Goal: Information Seeking & Learning: Find specific fact

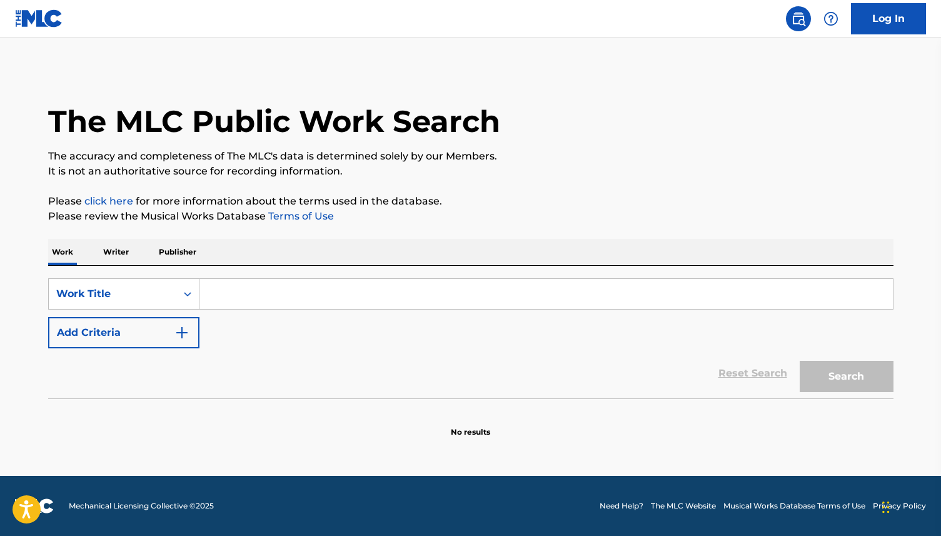
click at [135, 251] on div "Work Writer Publisher" at bounding box center [470, 252] width 845 height 26
click at [122, 251] on p "Writer" at bounding box center [115, 252] width 33 height 26
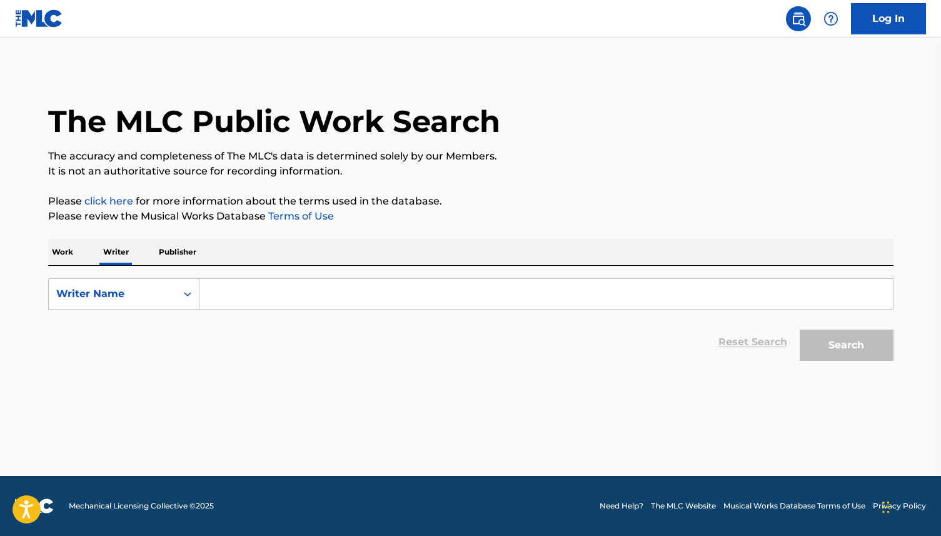
click at [279, 289] on input "Search Form" at bounding box center [545, 294] width 693 height 30
paste input "[PERSON_NAME]"
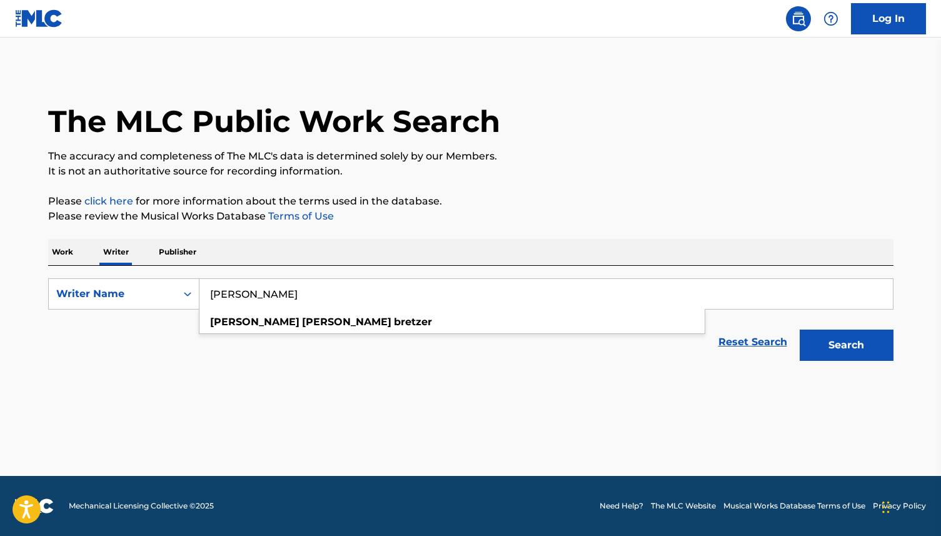
click at [799, 329] on button "Search" at bounding box center [846, 344] width 94 height 31
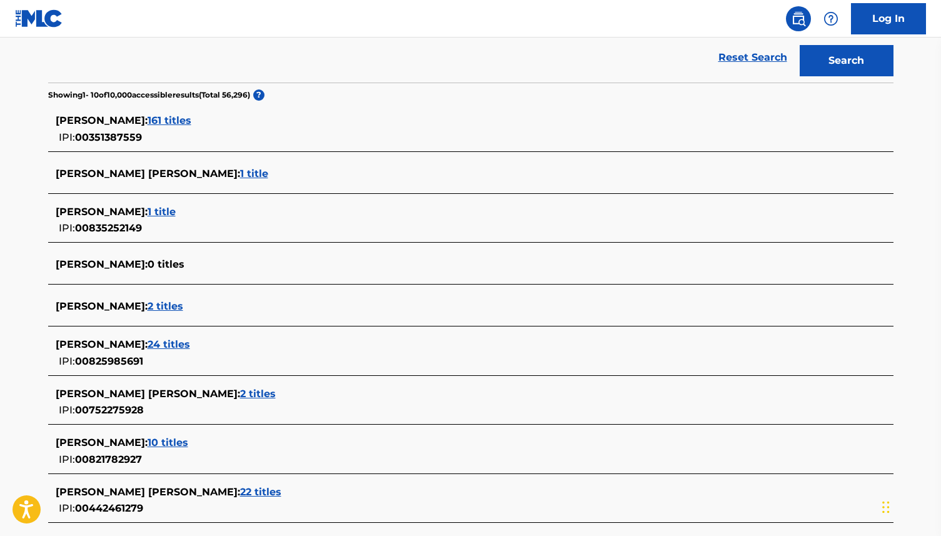
scroll to position [63, 0]
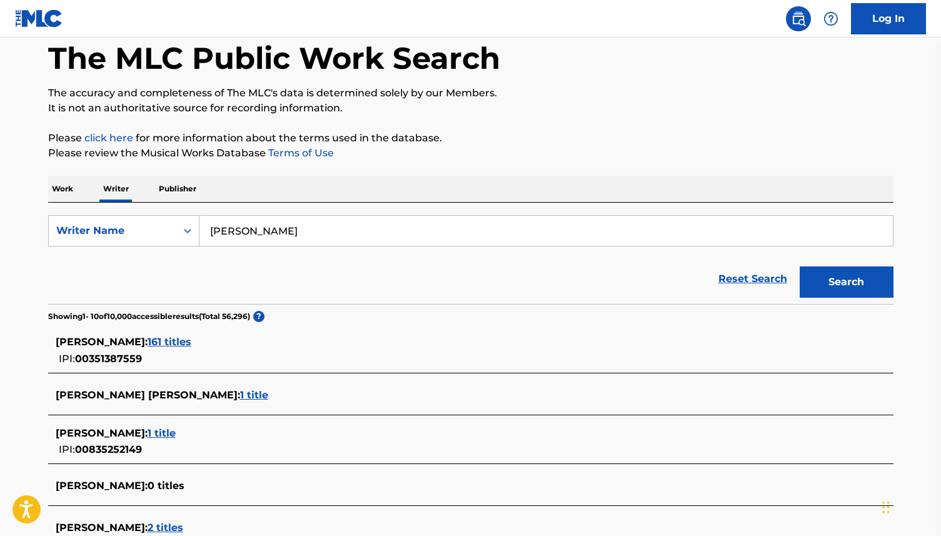
click at [263, 229] on input "[PERSON_NAME]" at bounding box center [545, 231] width 693 height 30
type input "[PERSON_NAME]"
click at [799, 266] on button "Search" at bounding box center [846, 281] width 94 height 31
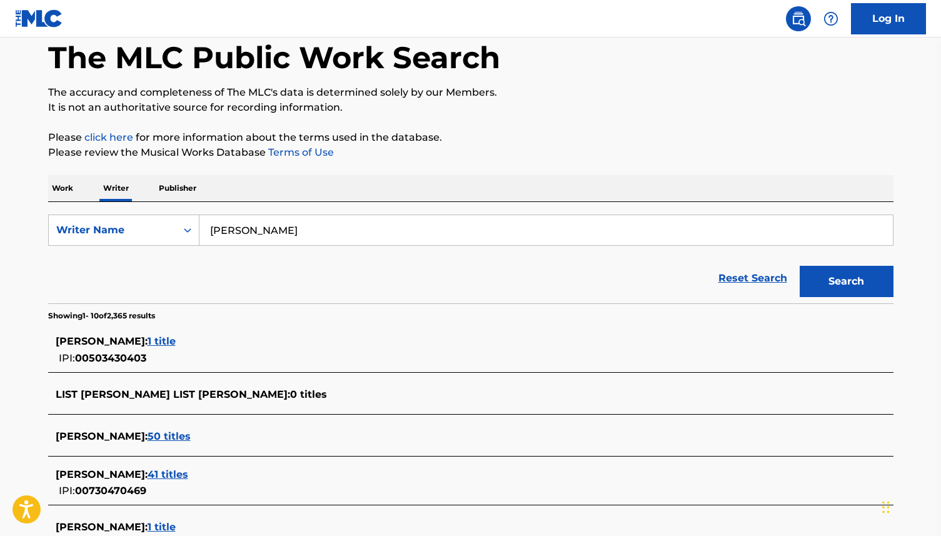
scroll to position [222, 0]
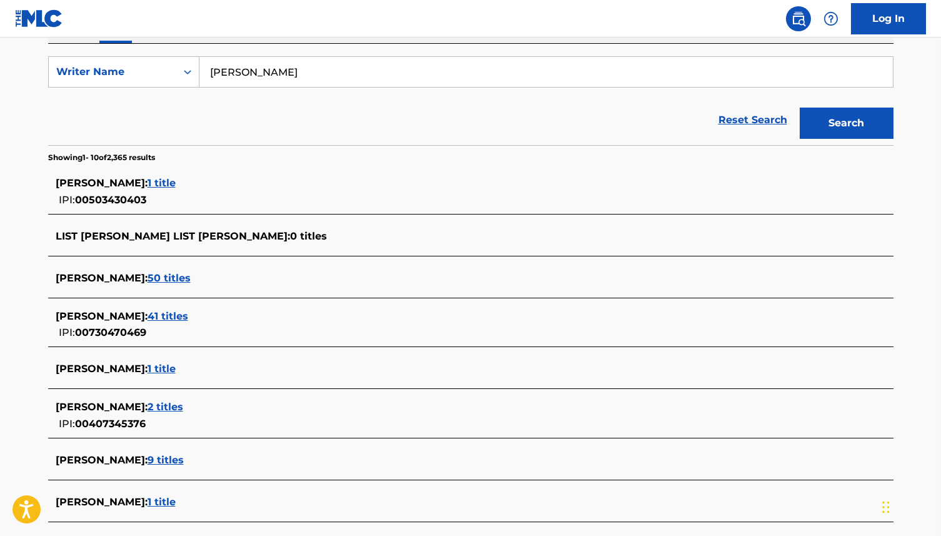
click at [188, 319] on span "41 titles" at bounding box center [168, 316] width 41 height 12
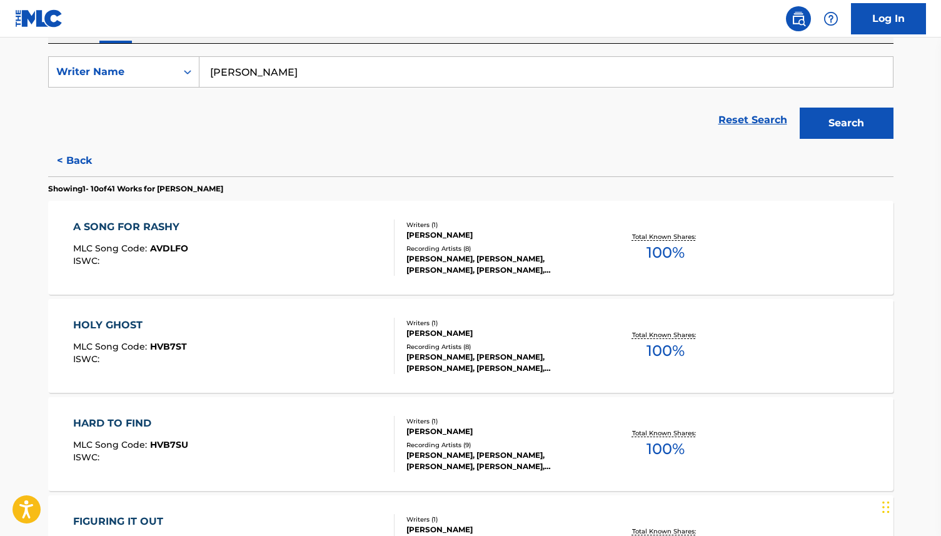
click at [225, 264] on div "A SONG FOR RASHY MLC Song Code : AVDLFO ISWC :" at bounding box center [233, 247] width 321 height 56
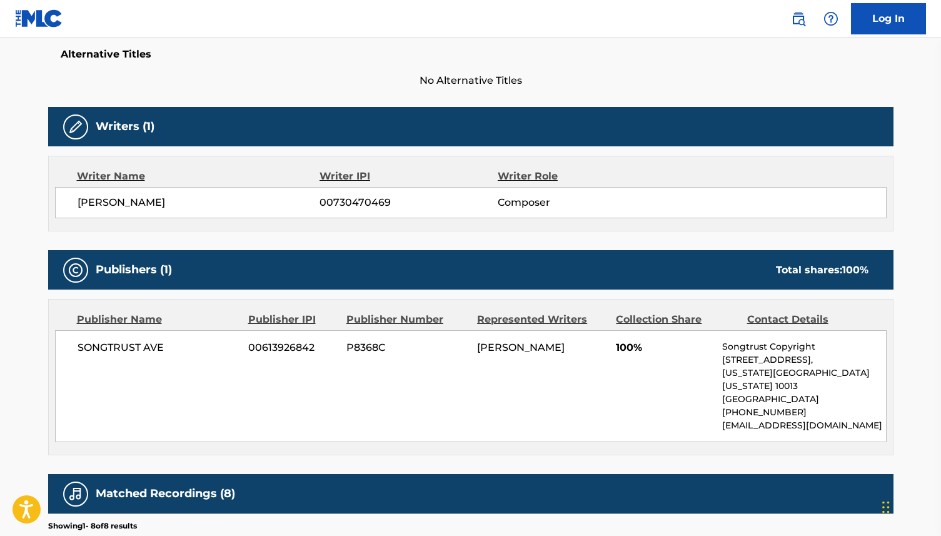
scroll to position [412, 0]
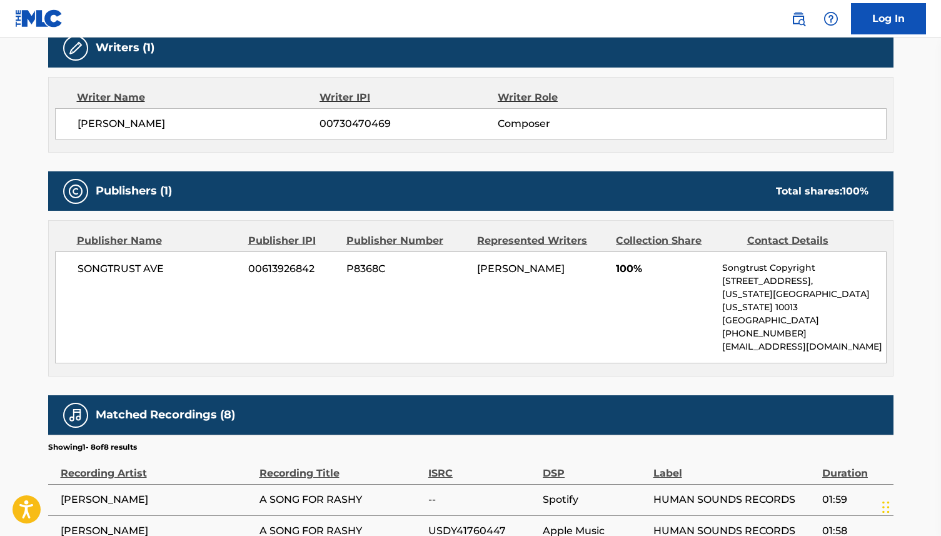
click at [346, 119] on span "00730470469" at bounding box center [408, 123] width 178 height 15
copy span "00730470469"
drag, startPoint x: 219, startPoint y: 127, endPoint x: 76, endPoint y: 126, distance: 143.8
click at [76, 126] on div "[PERSON_NAME] 00730470469 Composer" at bounding box center [470, 123] width 831 height 31
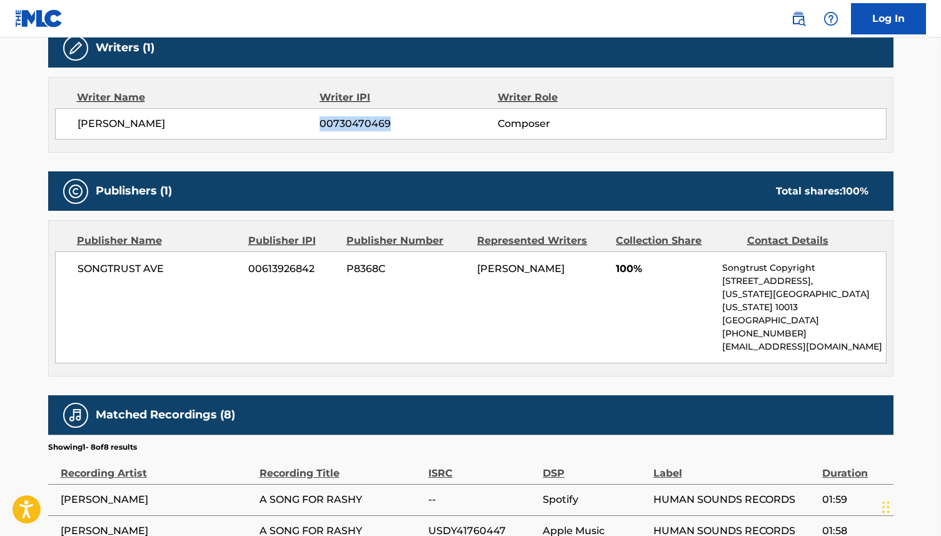
copy span "[PERSON_NAME]"
